Goal: Task Accomplishment & Management: Use online tool/utility

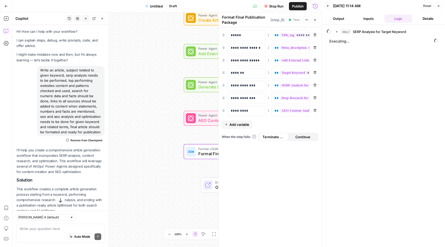
scroll to position [215, 0]
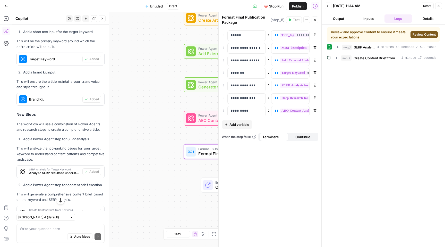
click at [421, 34] on span "Review Content" at bounding box center [424, 34] width 23 height 5
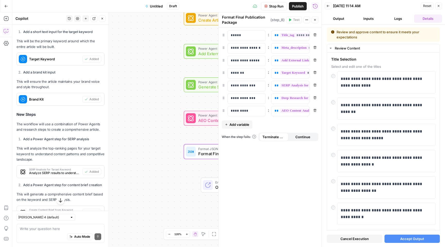
click at [406, 238] on span "Accept Output" at bounding box center [413, 238] width 24 height 5
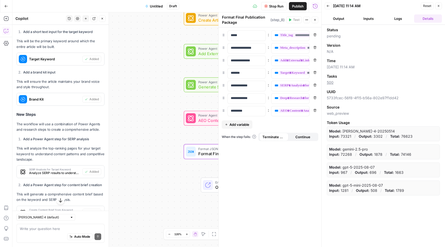
click at [397, 18] on button "Logs" at bounding box center [399, 18] width 28 height 8
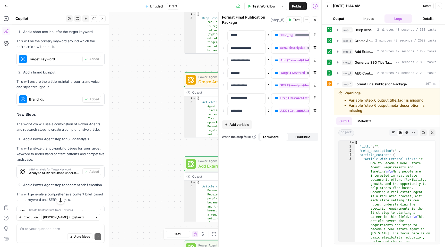
click at [316, 19] on icon "button" at bounding box center [315, 19] width 3 height 3
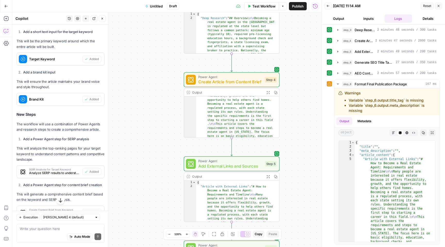
scroll to position [19, 0]
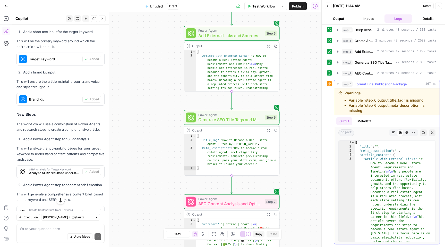
click at [337, 84] on icon "button" at bounding box center [338, 84] width 2 height 1
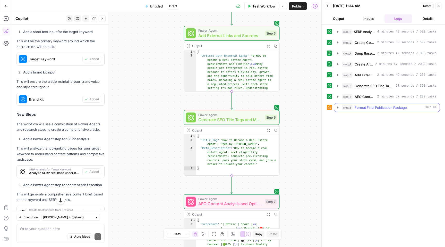
click at [339, 107] on icon "button" at bounding box center [338, 107] width 4 height 4
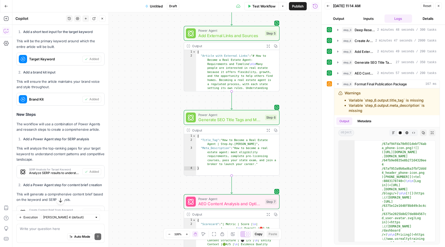
scroll to position [2074, 0]
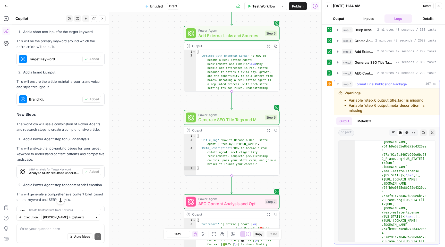
click at [337, 84] on icon "button" at bounding box center [338, 84] width 4 height 4
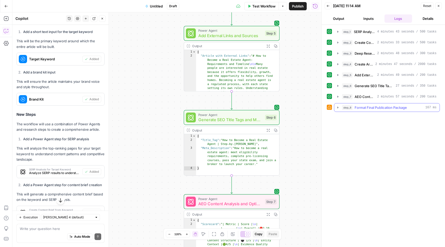
click at [364, 108] on span "Format Final Publication Package" at bounding box center [381, 107] width 52 height 5
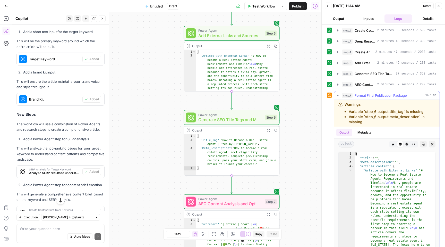
scroll to position [23, 0]
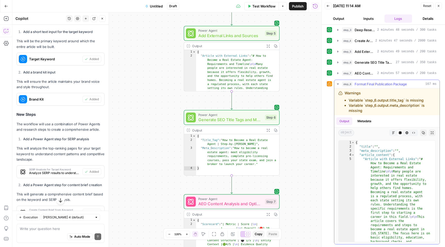
click at [367, 122] on button "Metadata" at bounding box center [365, 121] width 20 height 8
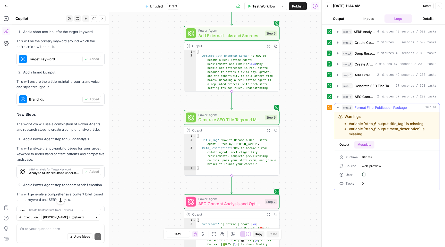
scroll to position [0, 0]
click at [337, 107] on icon "button" at bounding box center [338, 107] width 2 height 1
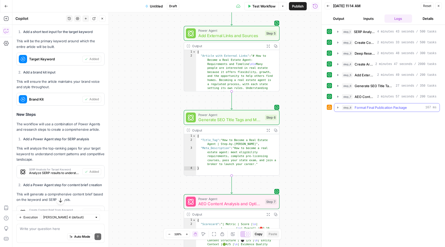
click at [337, 107] on icon "button" at bounding box center [338, 107] width 4 height 4
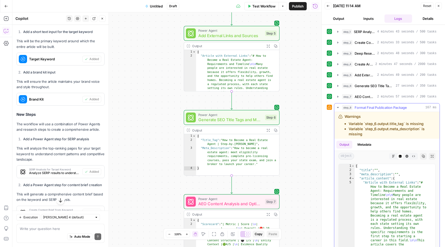
drag, startPoint x: 355, startPoint y: 107, endPoint x: 371, endPoint y: 113, distance: 17.7
click at [371, 113] on div "step_8 Format Final Publication Package 167 ms Warnings Variable `step_6.output…" at bounding box center [387, 185] width 106 height 165
drag, startPoint x: 339, startPoint y: 115, endPoint x: 371, endPoint y: 134, distance: 37.8
click at [371, 134] on div "Warnings Variable `step_6.output.title_tag` is missing Variable `step_6.output.…" at bounding box center [387, 125] width 97 height 23
copy div "Warnings Variable `step_6.output.title_tag` is missing Variable `step_6.output.…"
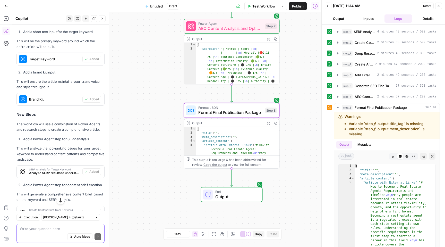
click at [47, 230] on textarea at bounding box center [60, 228] width 81 height 5
paste textarea "Warnings Variable `step_6.output.title_tag` is missing Variable `step_6.output.…"
type textarea "in step 8 there is a warning: Warnings Variable `step_6.output.title_tag` is mi…"
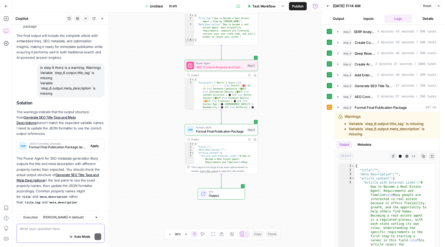
scroll to position [782, 0]
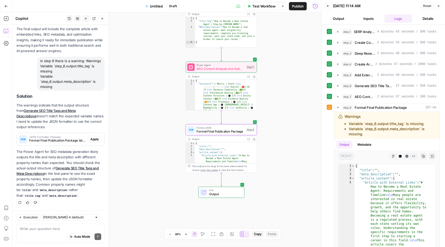
click at [90, 140] on span "Apply" at bounding box center [94, 139] width 9 height 5
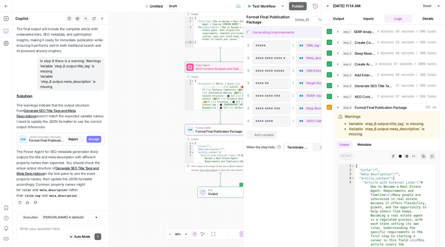
scroll to position [773, 0]
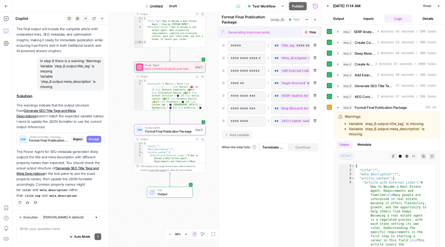
click at [89, 140] on span "Accept" at bounding box center [94, 139] width 11 height 5
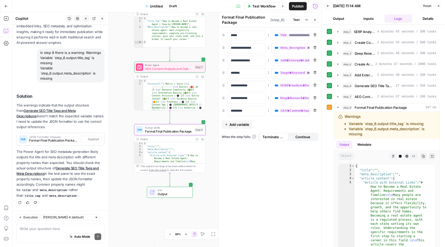
scroll to position [790, 0]
click at [296, 20] on span "Test" at bounding box center [296, 20] width 6 height 5
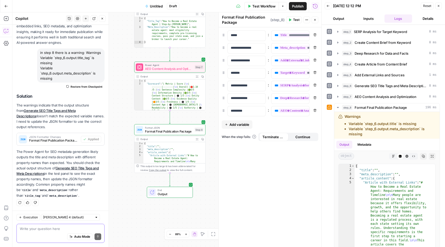
click at [52, 228] on textarea at bounding box center [60, 228] width 81 height 5
drag, startPoint x: 345, startPoint y: 115, endPoint x: 367, endPoint y: 134, distance: 29.1
click at [367, 134] on div "Warnings Variable `step_6.output.title` is missing Variable `step_6.output.meta…" at bounding box center [390, 125] width 91 height 23
copy div "Warnings Variable `step_6.output.title` is missing Variable `step_6.output.meta…"
click at [48, 228] on div "Auto Mode will automatically modify and execute the workflow" at bounding box center [76, 224] width 74 height 10
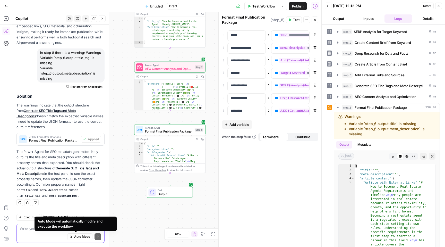
click at [26, 230] on textarea at bounding box center [60, 228] width 81 height 5
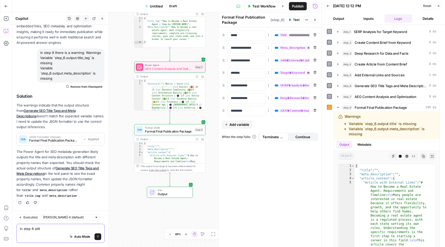
paste textarea "Warnings Variable `step_6.output.title` is missing Variable `step_6.output.meta…"
type textarea "in step 8 still Warnings Variable `step_6.output.title` is missing Variable `st…"
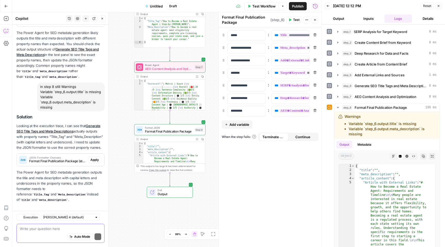
scroll to position [923, 0]
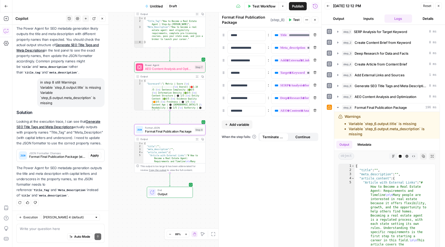
click at [92, 156] on span "Apply" at bounding box center [94, 155] width 9 height 5
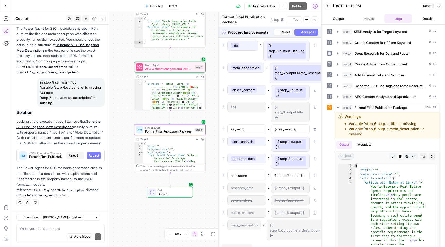
scroll to position [907, 0]
click at [92, 156] on span "Accept" at bounding box center [94, 155] width 11 height 5
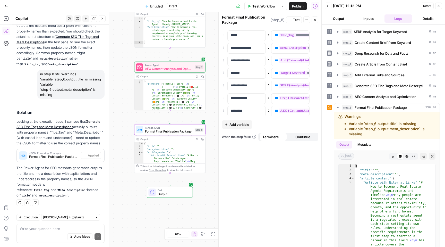
scroll to position [932, 0]
click at [296, 20] on span "Test" at bounding box center [296, 20] width 6 height 5
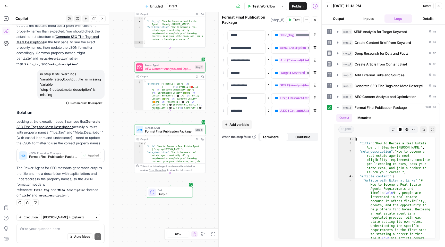
click at [178, 140] on div "Output" at bounding box center [166, 139] width 53 height 4
click at [338, 107] on icon "button" at bounding box center [338, 107] width 2 height 1
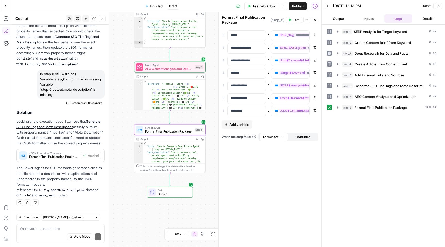
click at [299, 137] on span "Continue" at bounding box center [303, 136] width 15 height 5
click at [301, 135] on span "Continue" at bounding box center [303, 136] width 15 height 5
click at [338, 108] on icon "button" at bounding box center [338, 107] width 1 height 2
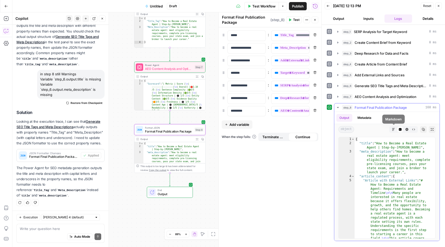
click at [394, 129] on icon "button" at bounding box center [393, 129] width 3 height 3
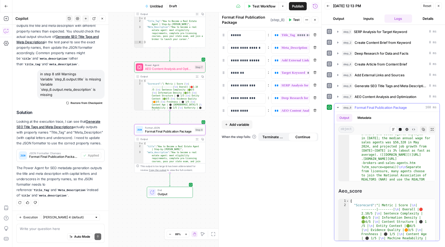
scroll to position [486, 0]
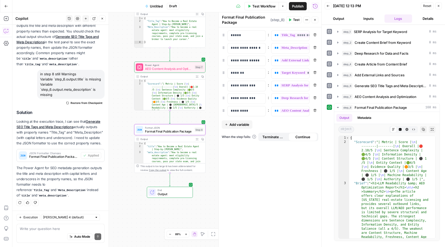
click at [181, 193] on span "Output" at bounding box center [173, 194] width 31 height 5
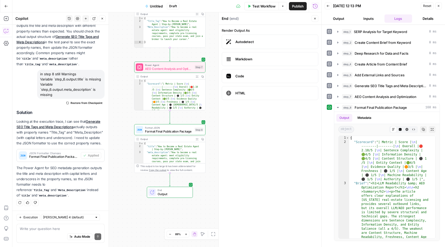
click at [277, 42] on span "Autodetect" at bounding box center [275, 41] width 79 height 5
click at [276, 57] on span "Markdown" at bounding box center [275, 58] width 79 height 5
click at [271, 41] on span "Autodetect" at bounding box center [275, 41] width 79 height 5
click at [257, 94] on span "HTML" at bounding box center [275, 92] width 79 height 5
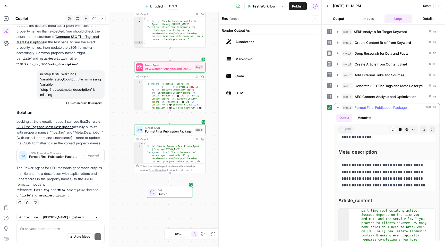
scroll to position [0, 0]
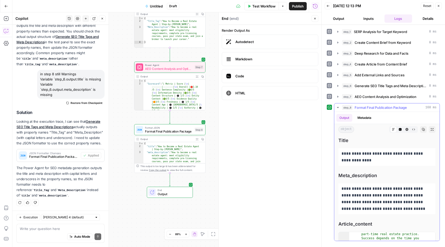
click at [399, 130] on icon "button" at bounding box center [400, 129] width 3 height 3
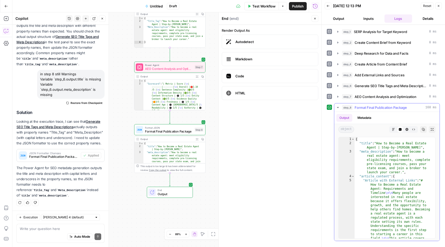
click at [408, 130] on icon "button" at bounding box center [407, 129] width 3 height 3
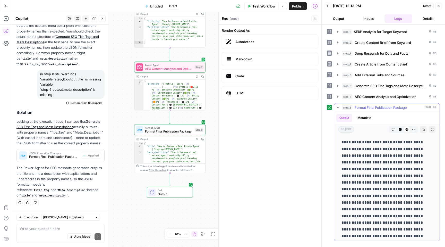
click at [392, 130] on icon "button" at bounding box center [393, 129] width 3 height 3
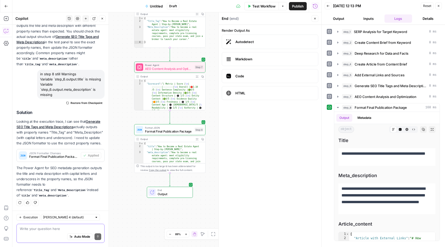
click at [36, 228] on textarea at bounding box center [60, 228] width 81 height 5
click at [392, 130] on icon at bounding box center [393, 129] width 3 height 3
click at [149, 170] on span "Copy the output" at bounding box center [158, 170] width 18 height 3
click at [39, 224] on div "Write your question here Auto Mode Send" at bounding box center [60, 233] width 88 height 19
type textarea "is this output a final article, that I can copy paste ?"
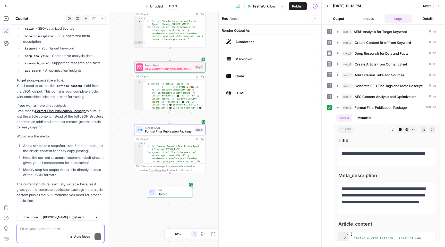
scroll to position [1183, 0]
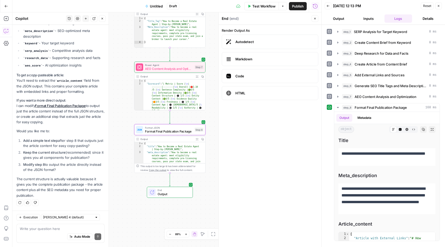
click at [47, 232] on div "Auto Mode Send" at bounding box center [60, 236] width 81 height 11
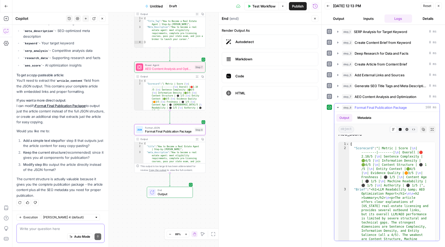
scroll to position [486, 0]
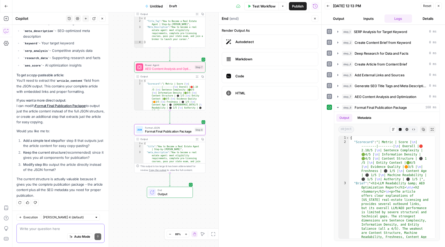
click at [52, 230] on textarea at bounding box center [60, 228] width 81 height 5
type textarea "1 please"
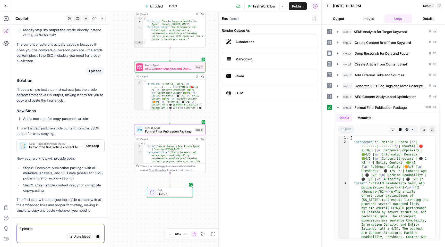
scroll to position [1335, 0]
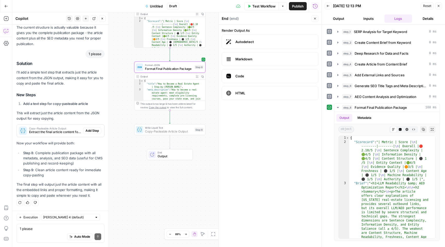
click at [91, 130] on span "Add Step" at bounding box center [92, 130] width 13 height 5
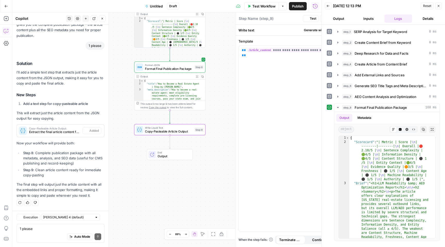
type textarea "Copy-Pasteable Article Output"
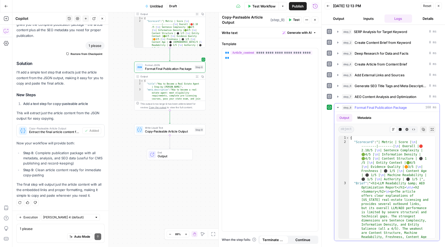
click at [338, 106] on icon "button" at bounding box center [338, 107] width 4 height 4
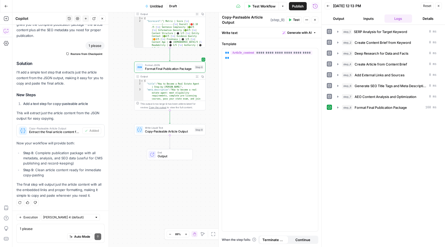
click at [298, 20] on span "Test" at bounding box center [296, 20] width 6 height 5
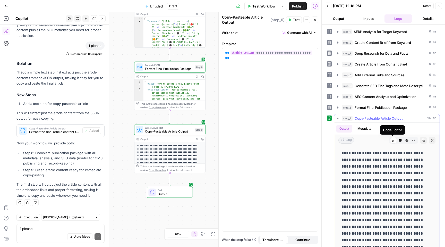
click at [397, 142] on button "Code Editor" at bounding box center [400, 140] width 7 height 7
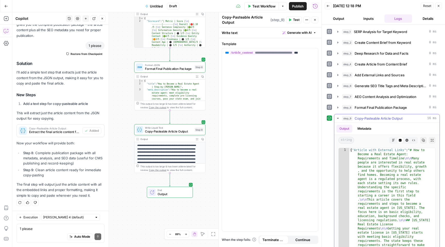
click at [392, 141] on icon "button" at bounding box center [393, 140] width 3 height 3
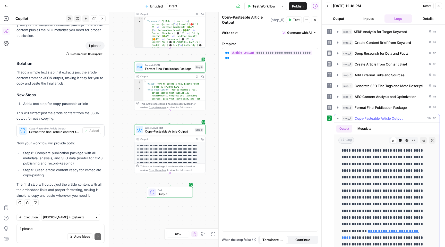
scroll to position [1779, 0]
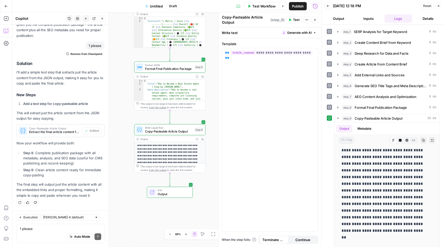
click at [46, 231] on div "Auto Mode Send" at bounding box center [60, 236] width 81 height 11
click at [35, 228] on textarea "this outpu is" at bounding box center [60, 228] width 81 height 5
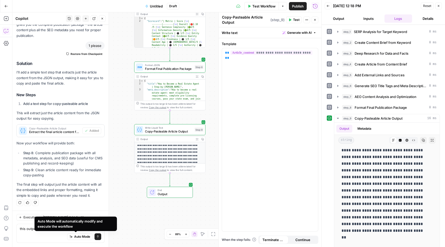
click at [40, 238] on div "Auto Mode Send" at bounding box center [60, 236] width 81 height 11
click at [50, 227] on textarea "this output is" at bounding box center [60, 228] width 81 height 5
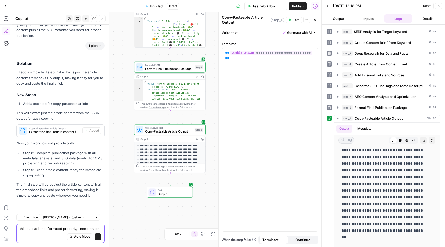
scroll to position [1357, 0]
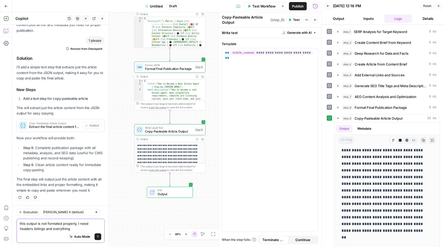
click at [32, 230] on textarea "this output is not formated properly, I need headers listings and everything" at bounding box center [60, 226] width 81 height 10
click at [45, 228] on textarea "this output is not formated properly, I need headers, listings and everything" at bounding box center [60, 226] width 81 height 10
click at [56, 229] on textarea "this output is not formated properly, I need headers, listings, akapits and eve…" at bounding box center [60, 226] width 81 height 10
click at [49, 229] on textarea "this output is not formated properly, I need headers, listings, akapits and eve…" at bounding box center [60, 226] width 81 height 10
click at [51, 228] on textarea "this output is not formated properly, I need headers, listings, akapits and eve…" at bounding box center [60, 226] width 81 height 10
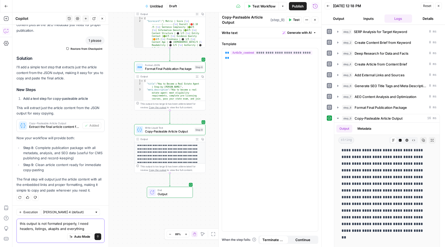
drag, startPoint x: 59, startPoint y: 229, endPoint x: 47, endPoint y: 229, distance: 11.4
click at [47, 229] on textarea "this output is not formated properly, I need headers, listings, akapits and eve…" at bounding box center [60, 226] width 81 height 10
paste textarea "paragraph"
click at [95, 229] on textarea "this output is not formated properly, I need headers, listings, paragraph, and …" at bounding box center [60, 226] width 81 height 10
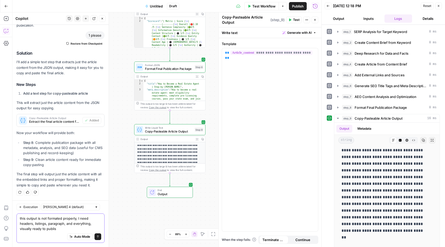
type textarea "this output is not formated properly, I need headers, listings, paragraph, and …"
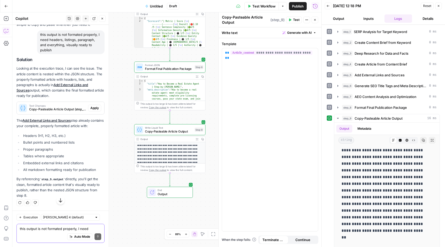
scroll to position [1528, 0]
click at [92, 106] on span "Apply" at bounding box center [94, 108] width 9 height 5
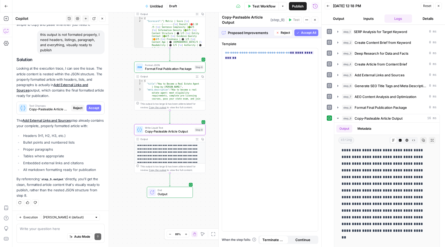
click at [92, 106] on span "Accept" at bounding box center [94, 108] width 11 height 5
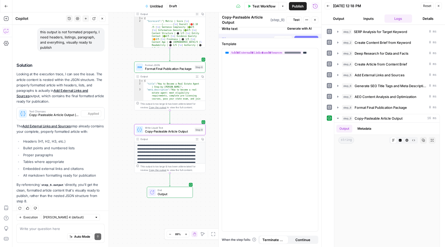
scroll to position [0, 0]
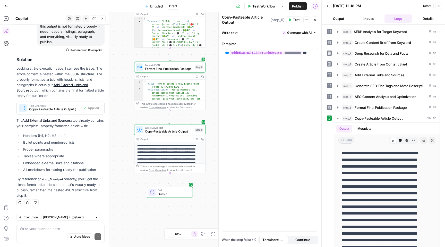
click at [294, 20] on span "Test" at bounding box center [296, 20] width 6 height 5
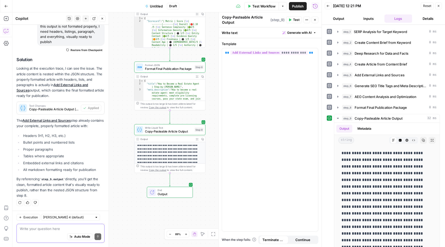
click at [36, 230] on textarea at bounding box center [60, 228] width 81 height 5
type textarea "Still the same in step 9"
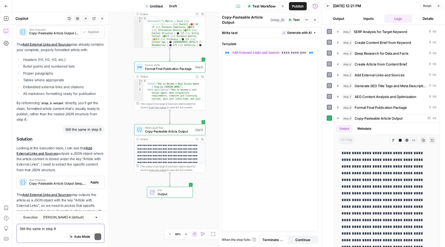
scroll to position [1639, 0]
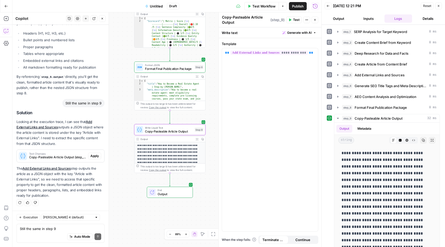
click at [91, 155] on span "Apply" at bounding box center [94, 156] width 9 height 5
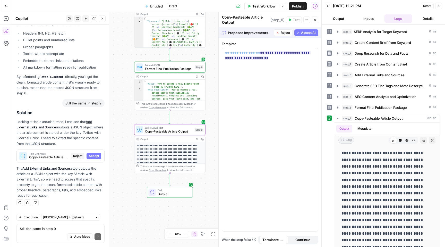
click at [91, 155] on span "Accept" at bounding box center [94, 156] width 11 height 5
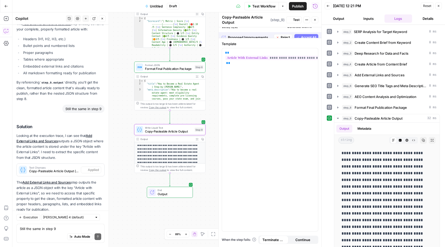
scroll to position [1647, 0]
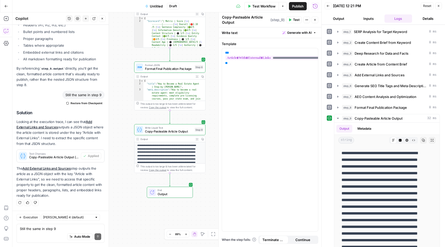
click at [295, 18] on span "Test" at bounding box center [296, 20] width 6 height 5
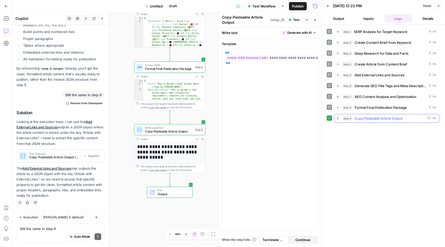
click at [337, 118] on icon "button" at bounding box center [338, 118] width 4 height 4
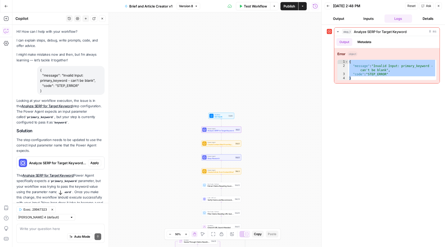
click at [94, 163] on span "Apply" at bounding box center [94, 163] width 9 height 5
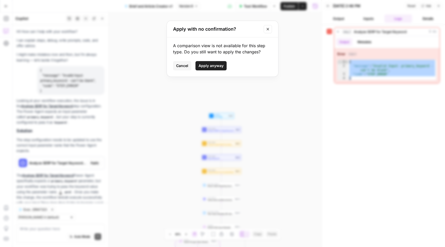
click at [205, 66] on span "Apply anyway" at bounding box center [211, 65] width 25 height 5
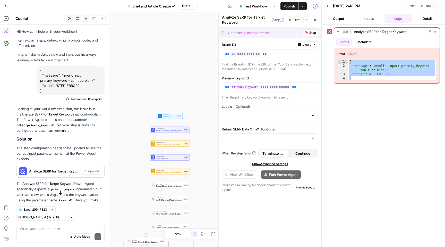
click at [296, 20] on span "Test" at bounding box center [296, 20] width 6 height 5
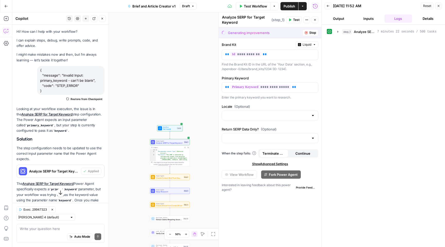
click at [263, 7] on span "Test Workflow" at bounding box center [255, 6] width 23 height 5
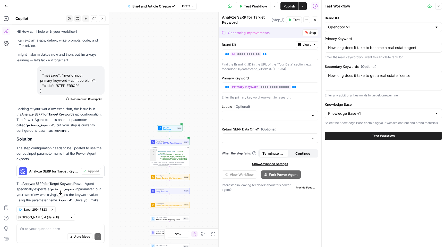
click at [391, 137] on span "Test Workflow" at bounding box center [383, 135] width 23 height 5
